Goal: Check status: Check status

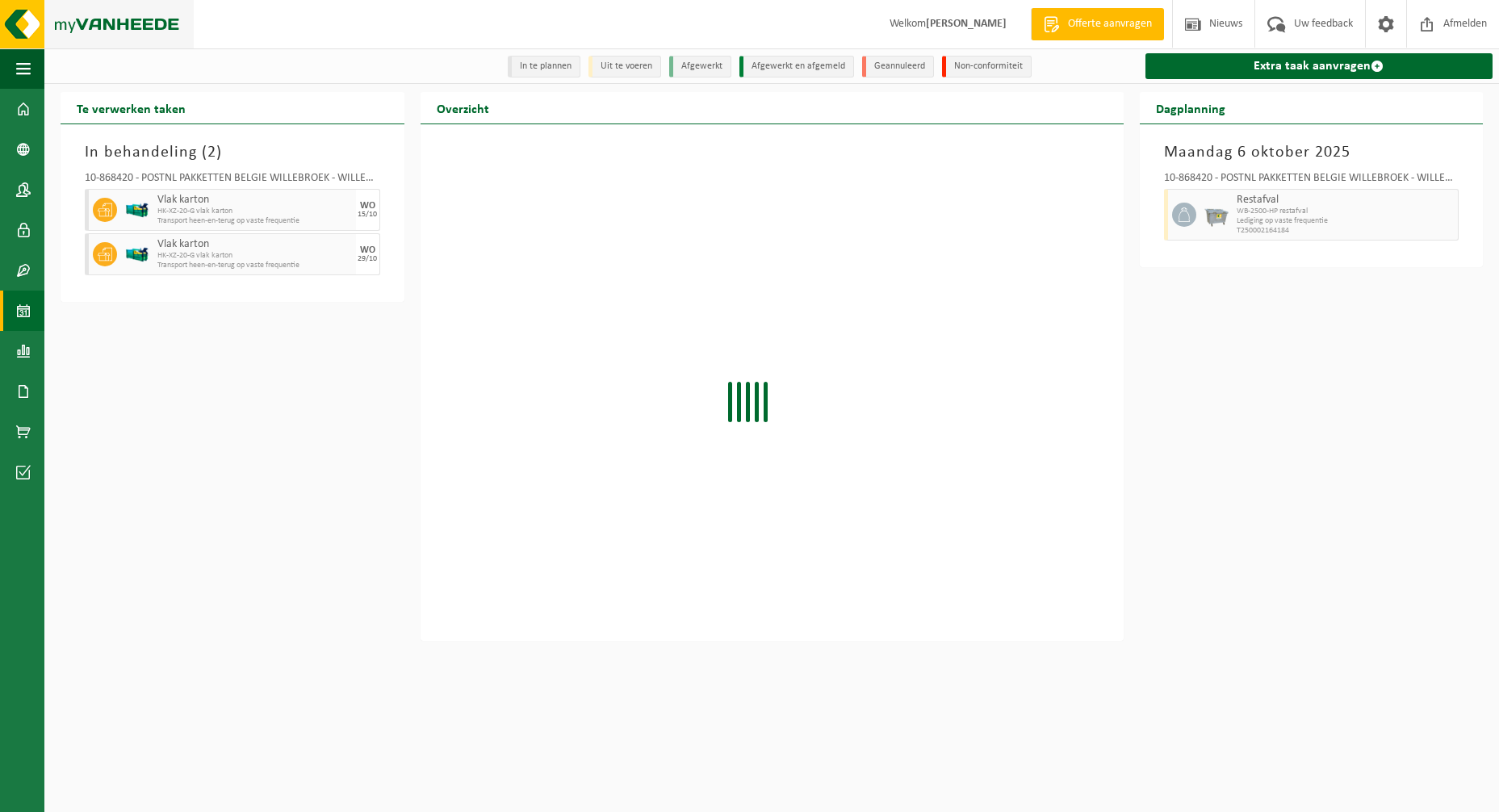
click at [115, 48] on img at bounding box center [97, 24] width 194 height 48
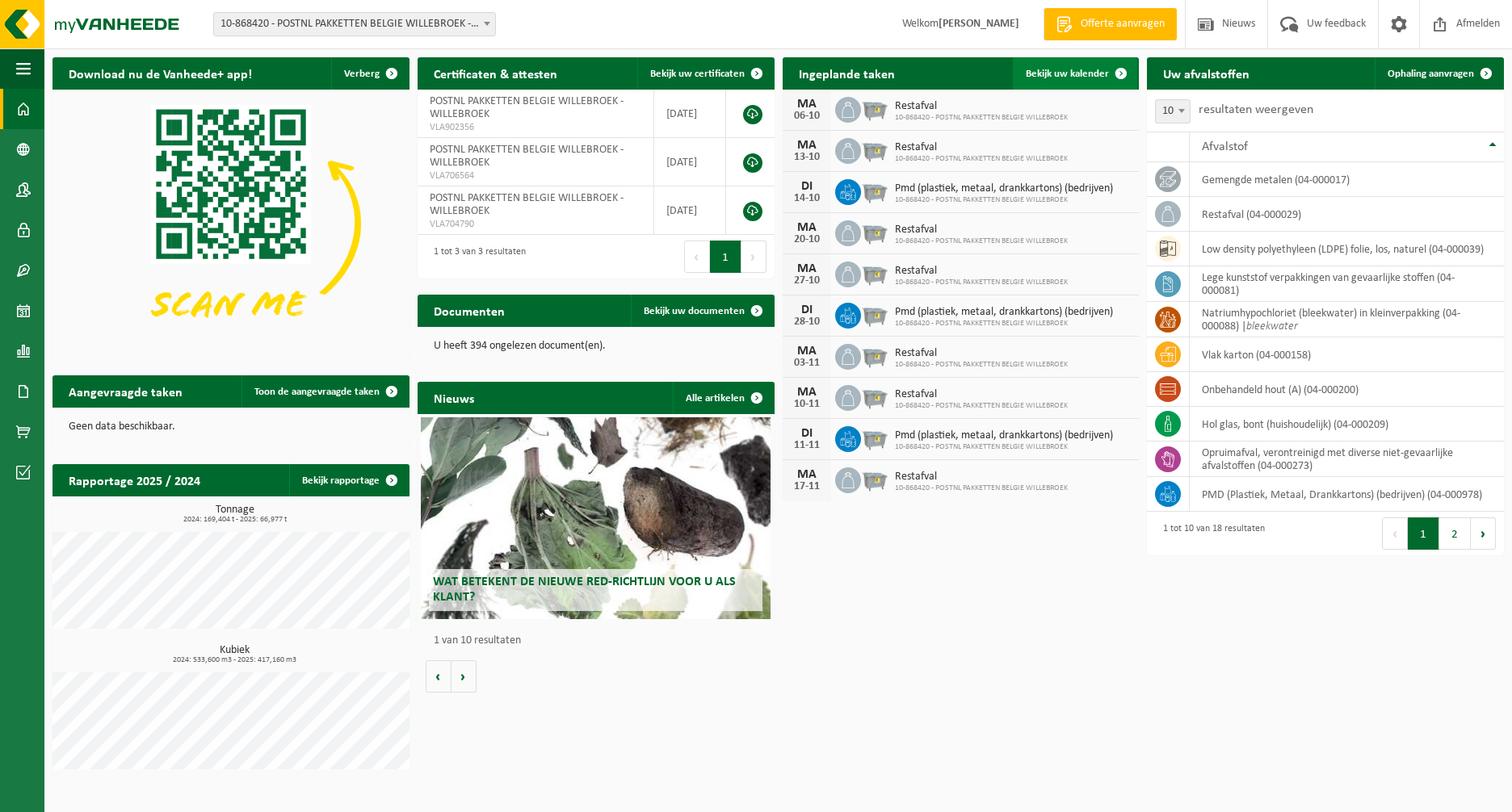
click at [1099, 72] on span "Bekijk uw kalender" at bounding box center [1067, 74] width 83 height 11
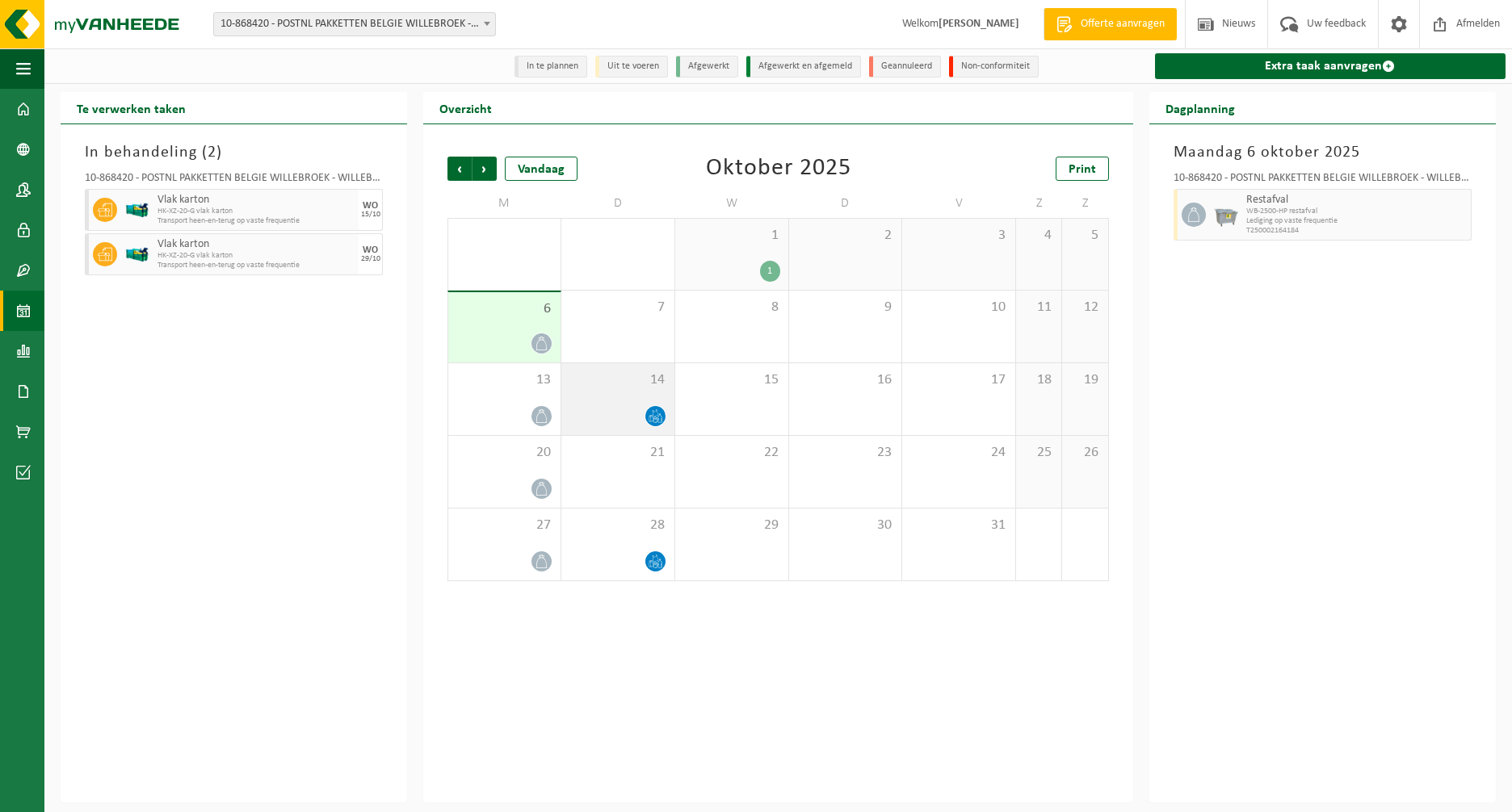
click at [617, 405] on div "14" at bounding box center [617, 398] width 113 height 72
